Goal: Task Accomplishment & Management: Manage account settings

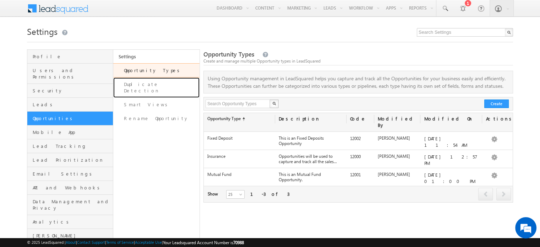
drag, startPoint x: 142, startPoint y: 88, endPoint x: 252, endPoint y: 130, distance: 117.8
click at [142, 88] on link "Duplicate Detection" at bounding box center [156, 87] width 86 height 20
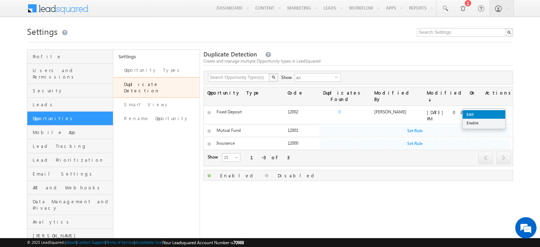
click at [492, 112] on link "Edit" at bounding box center [483, 114] width 43 height 9
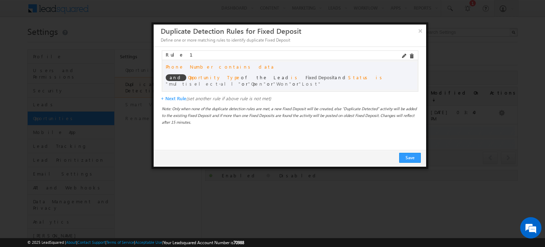
click at [413, 57] on span at bounding box center [413, 56] width 9 height 5
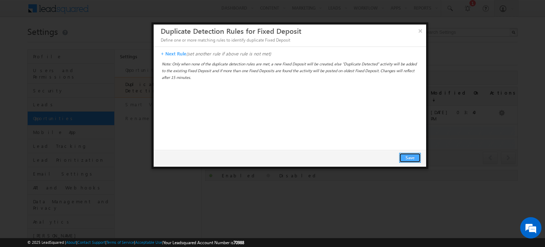
click at [407, 159] on button "Save" at bounding box center [410, 158] width 22 height 10
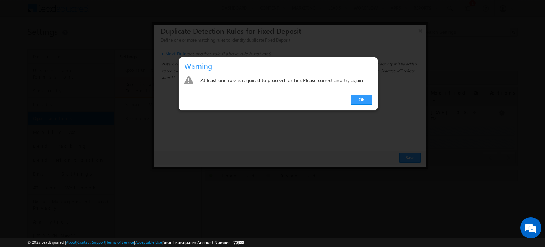
click at [362, 100] on link "Ok" at bounding box center [362, 100] width 22 height 10
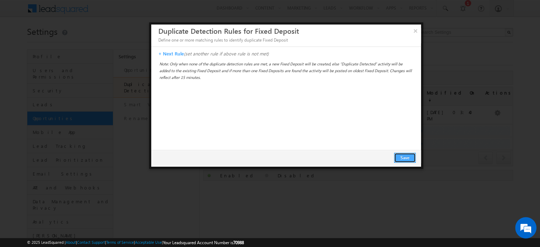
click at [405, 161] on button "Save" at bounding box center [405, 158] width 22 height 10
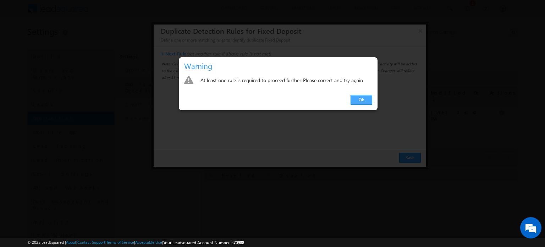
click at [364, 100] on link "Ok" at bounding box center [362, 100] width 22 height 10
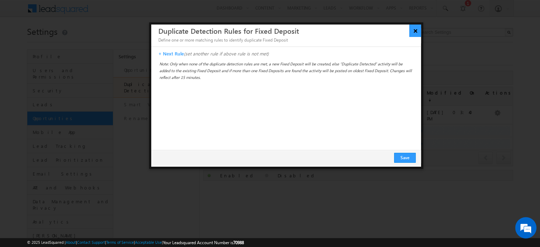
click at [416, 34] on button "×" at bounding box center [415, 30] width 12 height 12
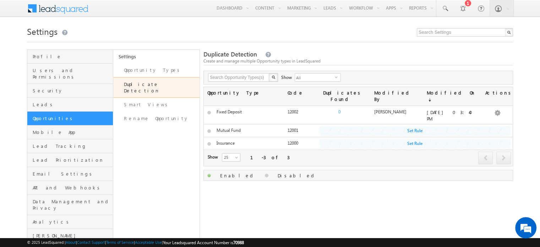
click at [388, 198] on div "Duplicate Detection Create and manage multiple Opportunity types in LeadSquared…" at bounding box center [357, 156] width 309 height 214
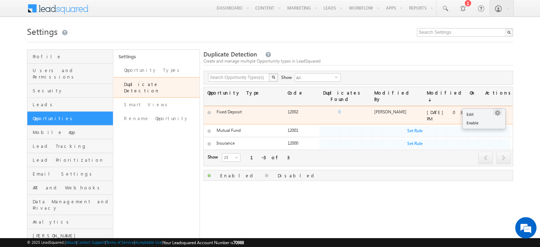
click at [485, 112] on link "Edit" at bounding box center [483, 114] width 43 height 9
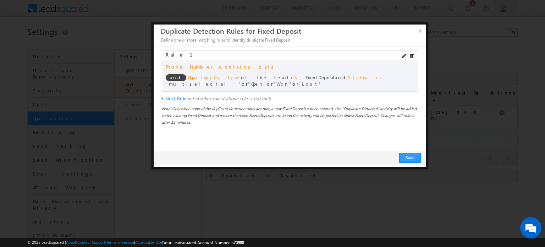
click at [411, 55] on span at bounding box center [413, 56] width 9 height 5
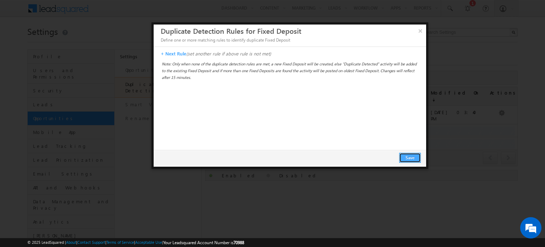
click at [408, 161] on button "Save" at bounding box center [410, 158] width 22 height 10
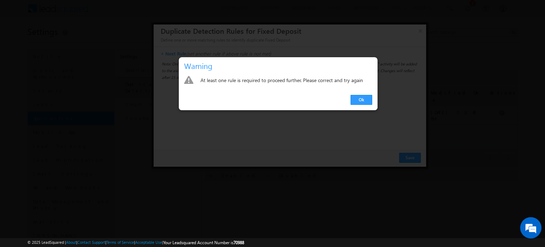
click at [351, 94] on div "Ok" at bounding box center [278, 100] width 199 height 20
click at [357, 99] on link "Ok" at bounding box center [362, 100] width 22 height 10
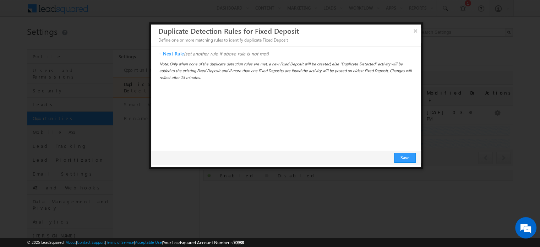
click at [172, 54] on p "+ Next Rule (set another rule if above rule is not met)" at bounding box center [287, 53] width 259 height 6
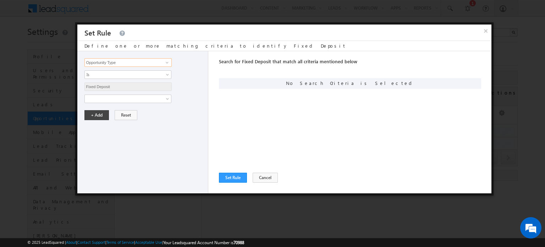
click at [143, 63] on input "Opportunity Type" at bounding box center [127, 62] width 87 height 9
click at [144, 102] on div "Opportunity Type Email Phone Number Opportunity Type Is Is Fixed Deposit Fixed …" at bounding box center [142, 122] width 131 height 142
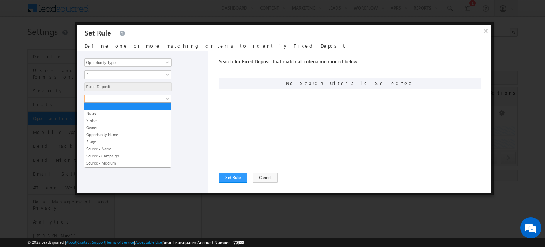
click at [139, 96] on span at bounding box center [123, 98] width 77 height 6
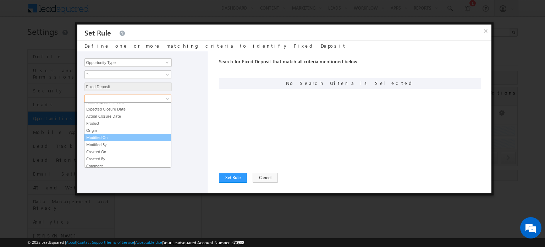
click at [125, 134] on link "Modified On" at bounding box center [127, 137] width 87 height 6
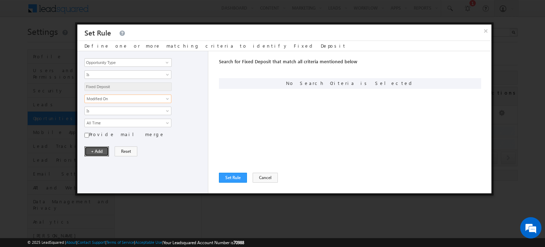
click at [91, 148] on button "+ Add" at bounding box center [96, 151] width 24 height 10
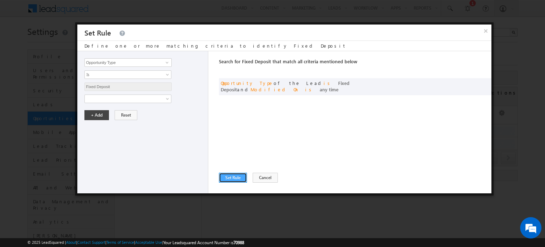
click at [226, 178] on button "Set Rule" at bounding box center [233, 177] width 28 height 10
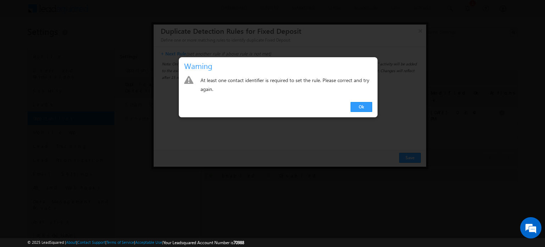
click at [359, 105] on link "Ok" at bounding box center [362, 107] width 22 height 10
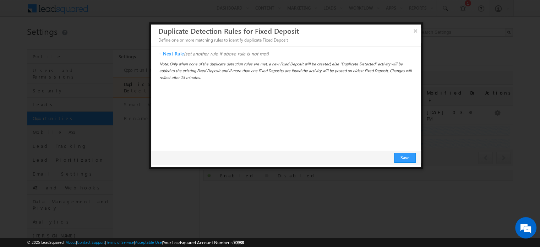
click at [167, 55] on p "+ Next Rule (set another rule if above rule is not met)" at bounding box center [287, 53] width 259 height 6
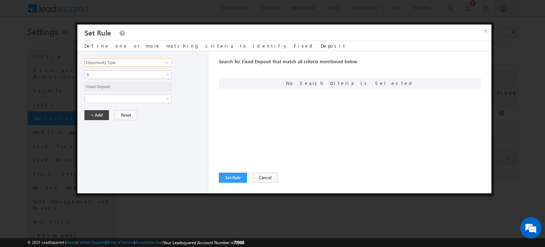
click at [157, 61] on input "Opportunity Type" at bounding box center [127, 62] width 87 height 9
click at [155, 95] on span at bounding box center [123, 98] width 77 height 6
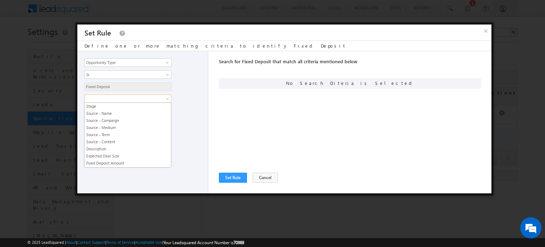
scroll to position [0, 0]
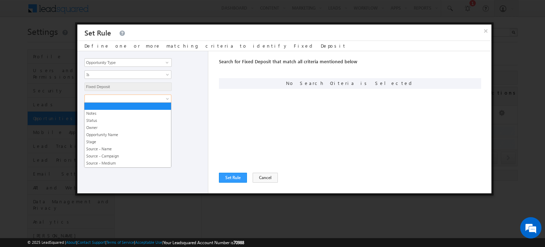
click at [189, 108] on div "Opportunity Type Email Phone Number Opportunity Type Is Is Fixed Deposit Fixed …" at bounding box center [142, 122] width 131 height 142
click at [135, 97] on span at bounding box center [123, 98] width 77 height 6
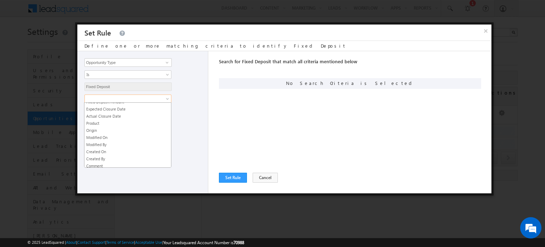
click at [202, 110] on div "+ Add Reset" at bounding box center [144, 115] width 120 height 10
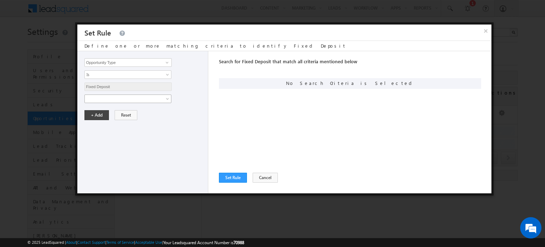
click at [136, 98] on span at bounding box center [123, 98] width 77 height 6
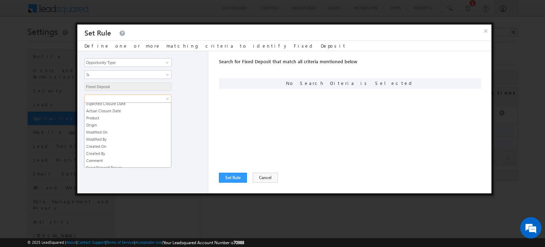
scroll to position [102, 0]
click at [115, 115] on link "Product" at bounding box center [127, 117] width 87 height 6
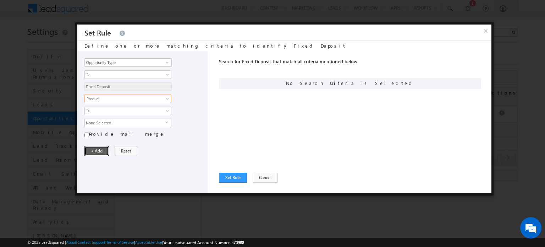
click at [95, 146] on button "+ Add" at bounding box center [96, 151] width 24 height 10
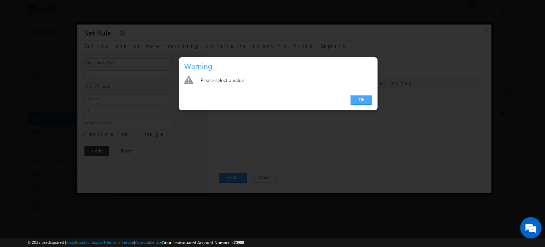
click at [355, 97] on link "Ok" at bounding box center [362, 100] width 22 height 10
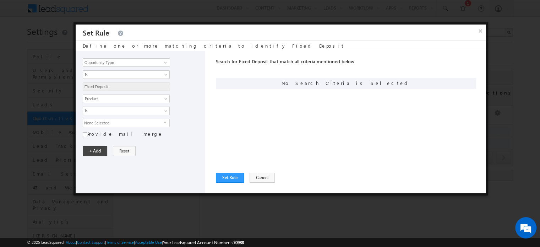
click at [89, 123] on span "None Selected" at bounding box center [123, 123] width 81 height 8
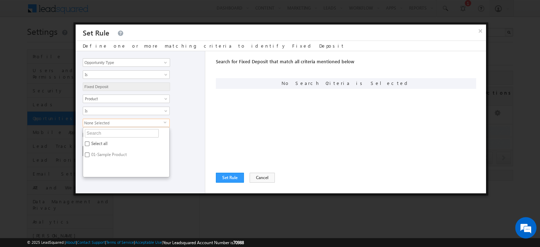
click at [97, 154] on label "01-Sample Product" at bounding box center [108, 155] width 51 height 11
click at [89, 154] on input "01-Sample Product" at bounding box center [87, 154] width 5 height 5
checkbox input "true"
click at [277, 141] on div "Search for Fixed Deposit that match all criteria mentioned below Any Criteria A…" at bounding box center [351, 122] width 270 height 142
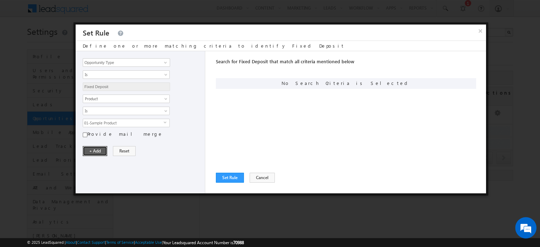
click at [94, 153] on button "+ Add" at bounding box center [95, 151] width 24 height 10
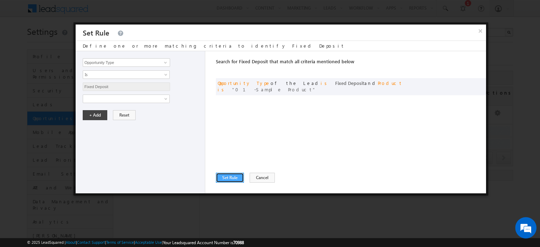
click at [231, 177] on button "Set Rule" at bounding box center [230, 177] width 28 height 10
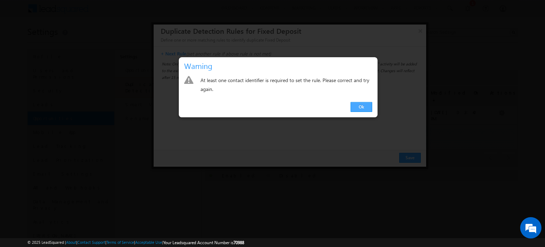
click at [358, 106] on link "Ok" at bounding box center [362, 107] width 22 height 10
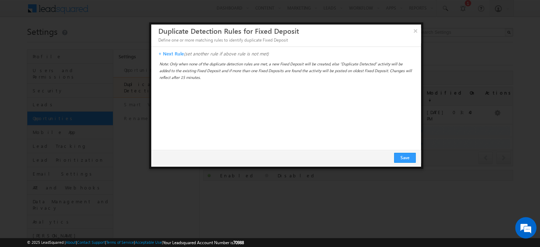
click at [167, 51] on p "+ Next Rule (set another rule if above rule is not met)" at bounding box center [287, 53] width 259 height 6
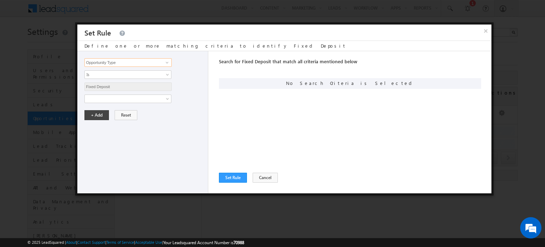
click at [152, 63] on input "Opportunity Type" at bounding box center [127, 62] width 87 height 9
click at [145, 79] on link "Email" at bounding box center [127, 77] width 87 height 8
type input "Email"
click at [126, 77] on link "Is" at bounding box center [127, 74] width 87 height 9
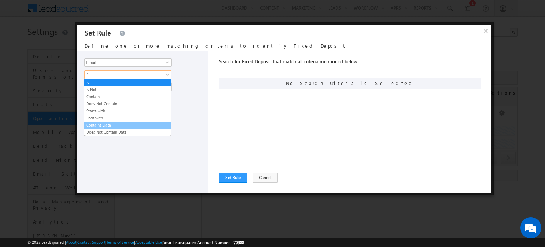
click at [128, 125] on link "Contains Data" at bounding box center [127, 125] width 87 height 6
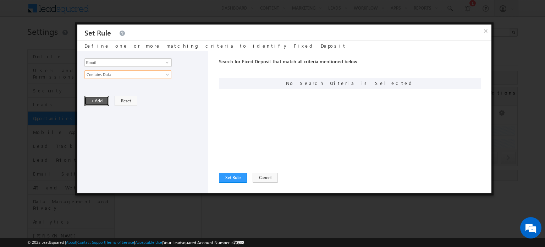
click at [97, 103] on button "+ Add" at bounding box center [96, 101] width 24 height 10
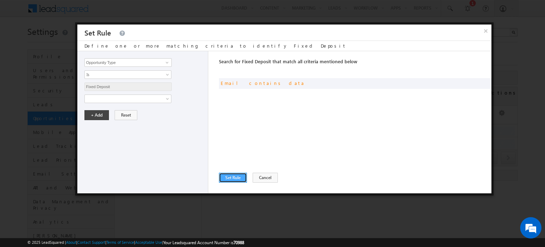
click at [238, 178] on button "Set Rule" at bounding box center [233, 177] width 28 height 10
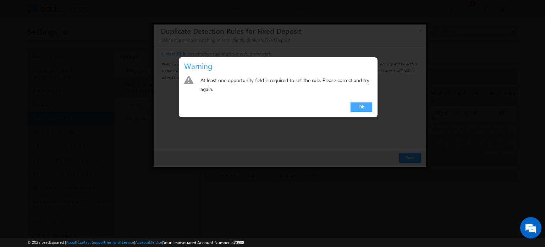
click at [361, 107] on link "Ok" at bounding box center [362, 107] width 22 height 10
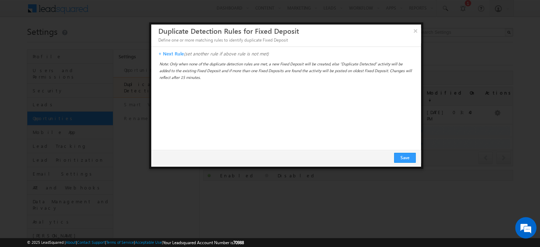
click at [167, 54] on p "+ Next Rule (set another rule if above rule is not met)" at bounding box center [287, 53] width 259 height 6
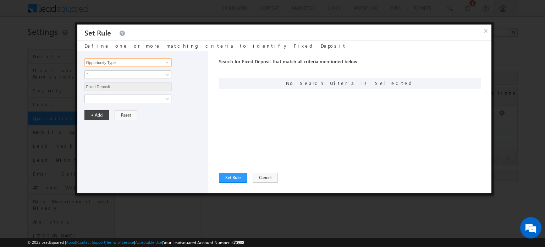
click at [154, 60] on input "Opportunity Type" at bounding box center [127, 62] width 87 height 9
click at [133, 76] on link "Email" at bounding box center [127, 77] width 87 height 8
type input "Email"
click at [125, 75] on span "Is" at bounding box center [123, 74] width 77 height 6
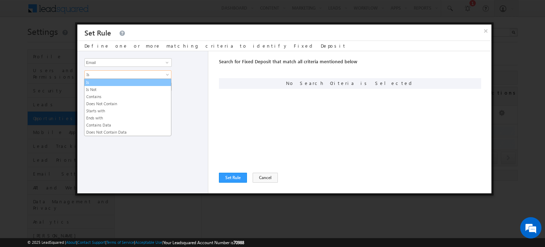
click at [117, 83] on link "Is" at bounding box center [127, 82] width 87 height 6
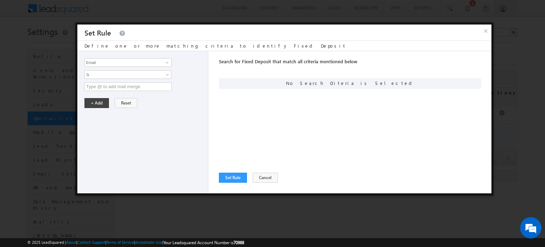
click at [119, 91] on div "Opportunity Type Email Phone Number Email 1 result is available, use up and dow…" at bounding box center [142, 122] width 131 height 142
click at [118, 88] on input "text" at bounding box center [127, 86] width 87 height 9
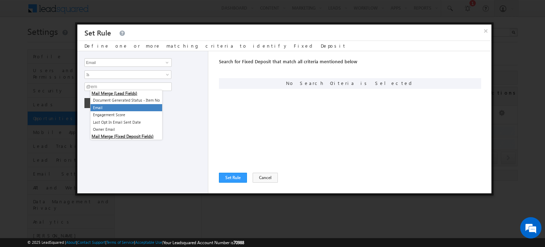
click at [117, 110] on li "Email" at bounding box center [126, 107] width 72 height 7
type input "@{Lead:EmailAddress,}"
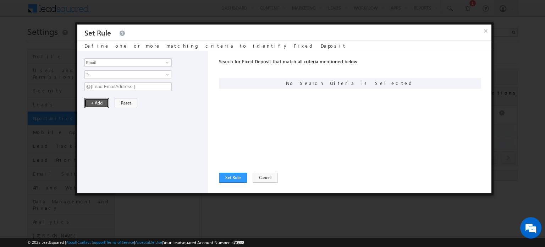
click at [102, 101] on button "+ Add" at bounding box center [96, 103] width 24 height 10
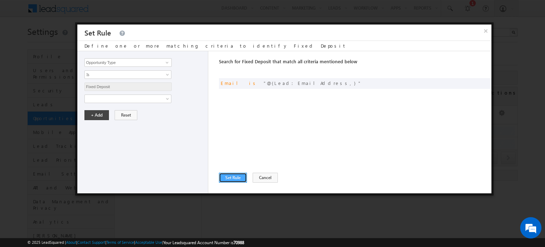
click at [227, 176] on button "Set Rule" at bounding box center [233, 177] width 28 height 10
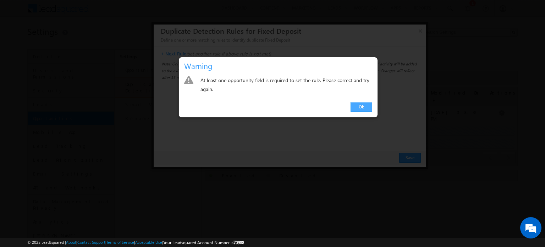
click at [363, 109] on link "Ok" at bounding box center [362, 107] width 22 height 10
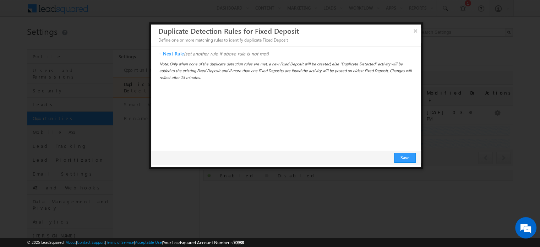
click at [169, 55] on p "+ Next Rule (set another rule if above rule is not met)" at bounding box center [287, 53] width 259 height 6
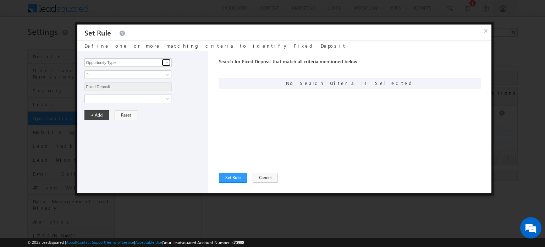
click at [163, 60] on link at bounding box center [166, 62] width 9 height 7
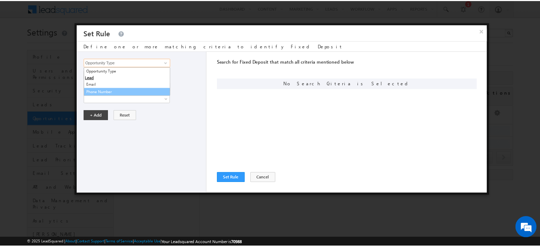
scroll to position [0, 0]
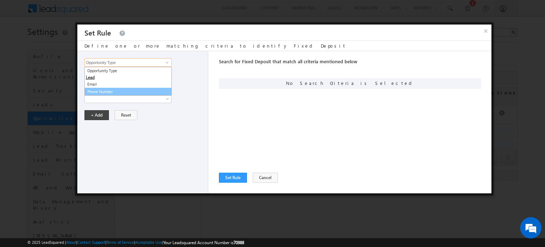
click at [145, 90] on link "Phone Number" at bounding box center [127, 92] width 87 height 8
click at [112, 60] on input "Phone Number" at bounding box center [127, 62] width 87 height 9
drag, startPoint x: 170, startPoint y: 62, endPoint x: 166, endPoint y: 62, distance: 4.3
click at [170, 62] on span "Phone Number 3 results are available, use up and down arrow keys to navigate. O…" at bounding box center [127, 62] width 86 height 9
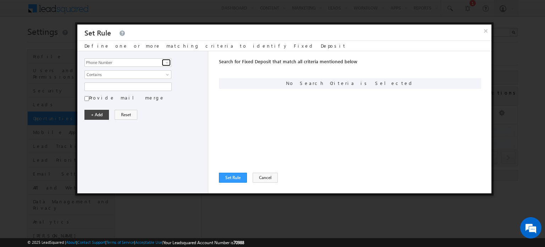
click at [163, 63] on link at bounding box center [166, 62] width 9 height 7
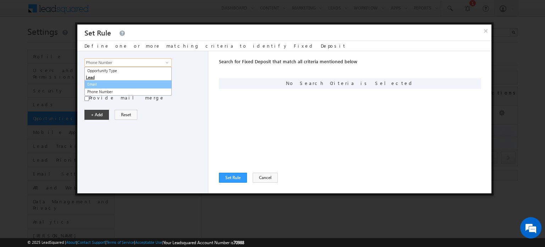
click at [126, 83] on link "Email" at bounding box center [127, 84] width 87 height 8
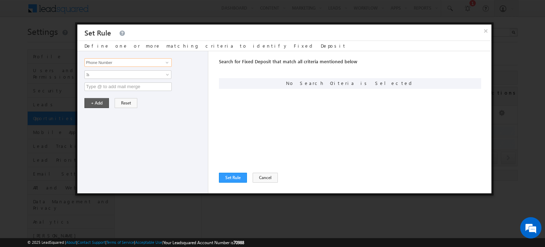
type input "Email"
click at [104, 86] on input "text" at bounding box center [127, 86] width 87 height 9
type input "test"
drag, startPoint x: 94, startPoint y: 103, endPoint x: 232, endPoint y: 173, distance: 155.2
click at [95, 103] on button "+ Add" at bounding box center [96, 103] width 24 height 10
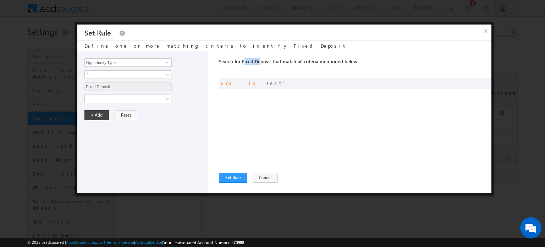
drag, startPoint x: 243, startPoint y: 62, endPoint x: 264, endPoint y: 64, distance: 21.0
click at [262, 64] on span "Search for Fixed Deposit that match all criteria mentioned below" at bounding box center [288, 61] width 138 height 6
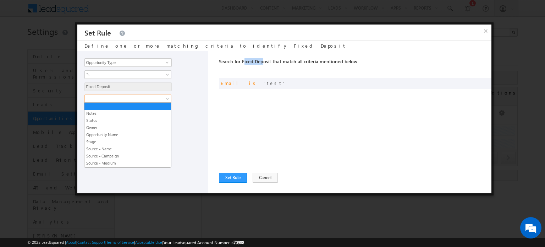
click at [162, 100] on link at bounding box center [127, 98] width 87 height 9
click at [146, 138] on link "Stage" at bounding box center [127, 141] width 87 height 6
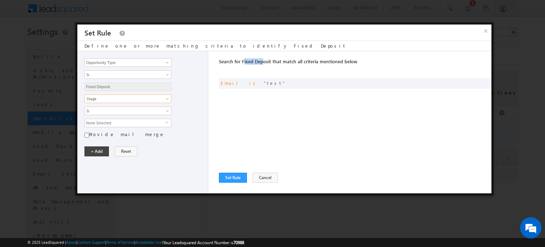
click at [103, 121] on span "None Selected" at bounding box center [125, 123] width 81 height 8
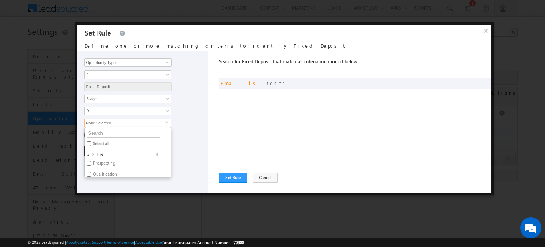
drag, startPoint x: 93, startPoint y: 161, endPoint x: 123, endPoint y: 153, distance: 31.2
click at [94, 161] on label "Prospecting" at bounding box center [104, 164] width 38 height 11
click at [91, 161] on input "Prospecting" at bounding box center [89, 163] width 5 height 5
checkbox input "true"
click at [276, 125] on div "Search for Fixed Deposit that match all criteria mentioned below Any Criteria A…" at bounding box center [355, 122] width 273 height 142
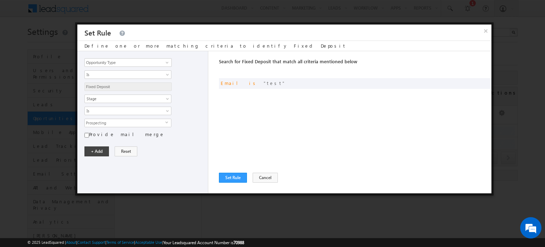
click at [103, 133] on label "Provide mail merge" at bounding box center [127, 134] width 76 height 6
click at [89, 133] on input "Provide mail merge" at bounding box center [86, 135] width 5 height 6
checkbox input "true"
click at [99, 153] on button "+ Add" at bounding box center [96, 151] width 24 height 10
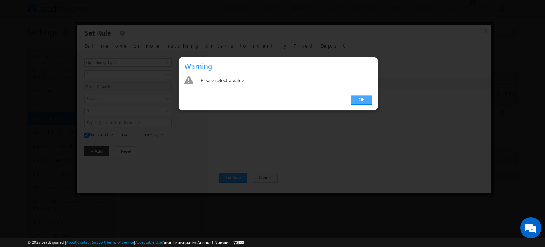
click at [364, 99] on link "Ok" at bounding box center [362, 100] width 22 height 10
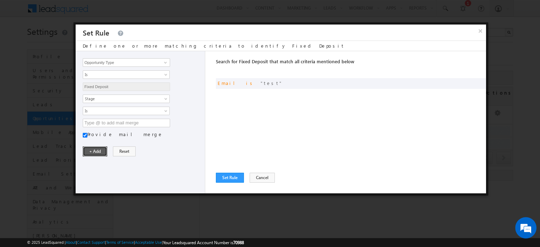
click at [93, 149] on button "+ Add" at bounding box center [95, 151] width 24 height 10
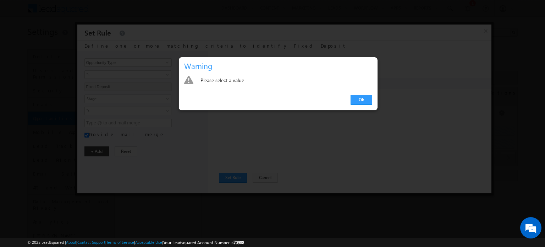
drag, startPoint x: 366, startPoint y: 99, endPoint x: 360, endPoint y: 100, distance: 5.8
click at [365, 99] on link "Ok" at bounding box center [362, 100] width 22 height 10
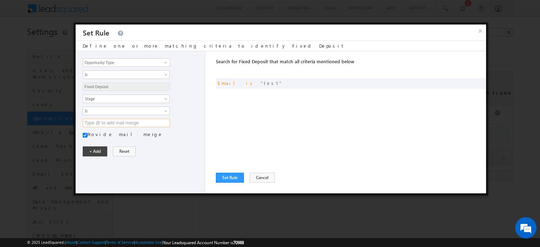
click at [92, 120] on input "text" at bounding box center [126, 123] width 87 height 9
click at [116, 111] on span "Is" at bounding box center [121, 111] width 77 height 6
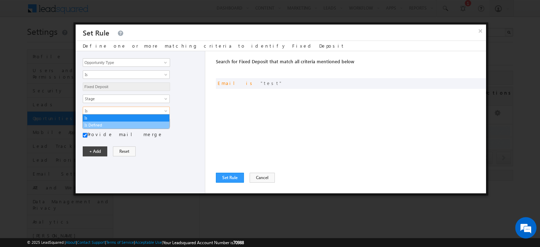
click at [111, 123] on link "Is Defined" at bounding box center [126, 125] width 87 height 6
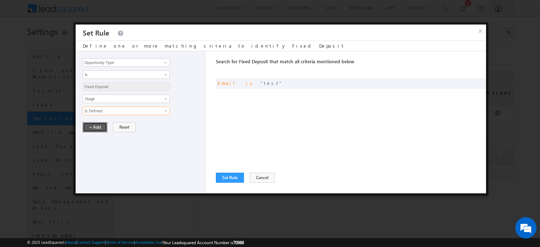
click at [100, 127] on button "+ Add" at bounding box center [95, 127] width 24 height 10
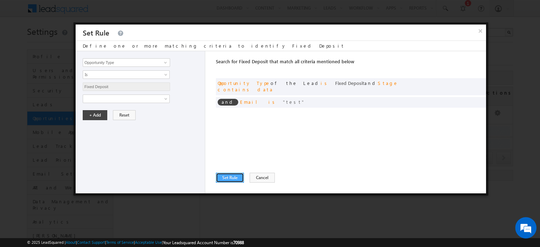
click at [236, 173] on button "Set Rule" at bounding box center [230, 177] width 28 height 10
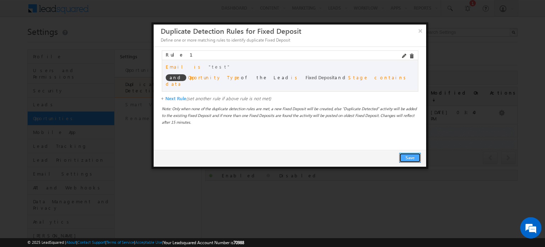
click at [412, 154] on button "Save" at bounding box center [410, 158] width 22 height 10
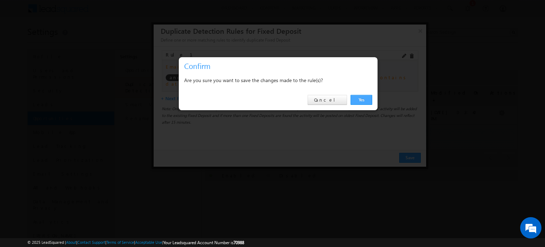
click at [369, 97] on link "Yes" at bounding box center [362, 100] width 22 height 10
